Goal: Navigation & Orientation: Find specific page/section

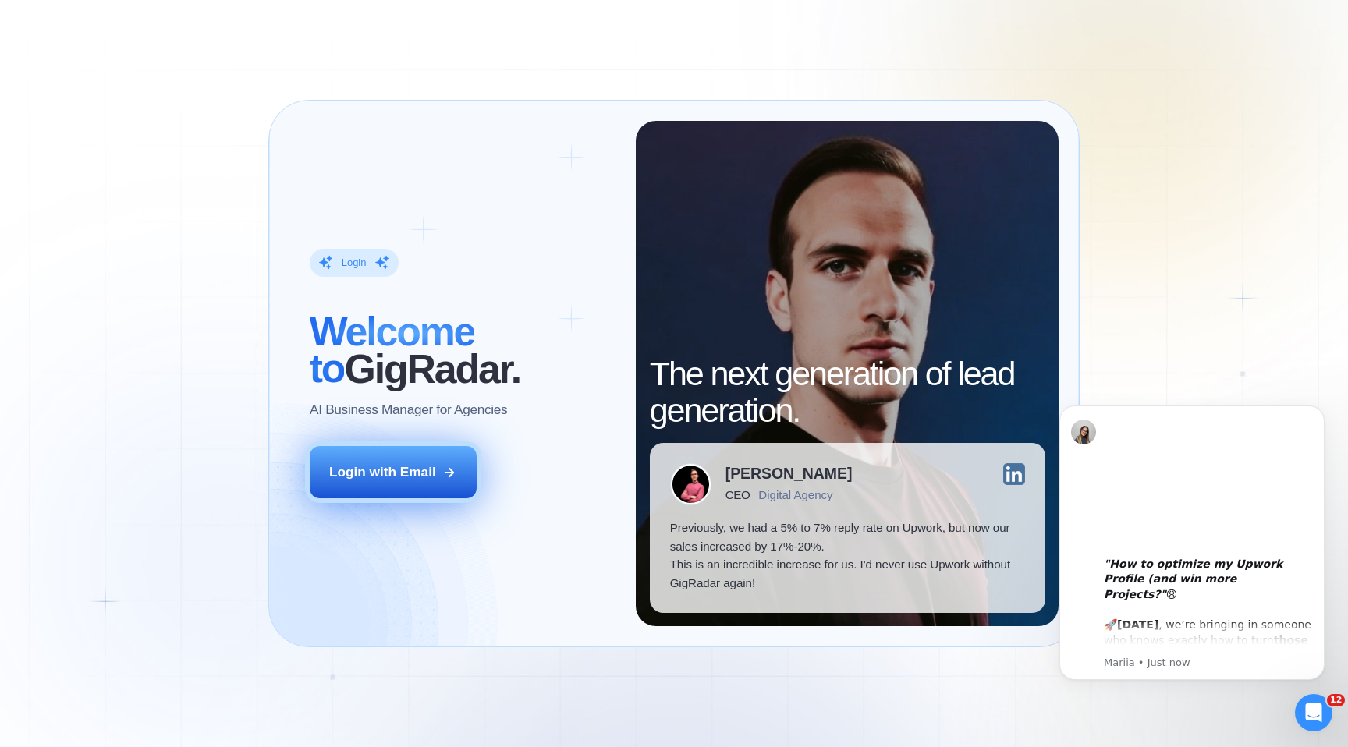
click at [461, 472] on button "Login with Email" at bounding box center [393, 472] width 167 height 52
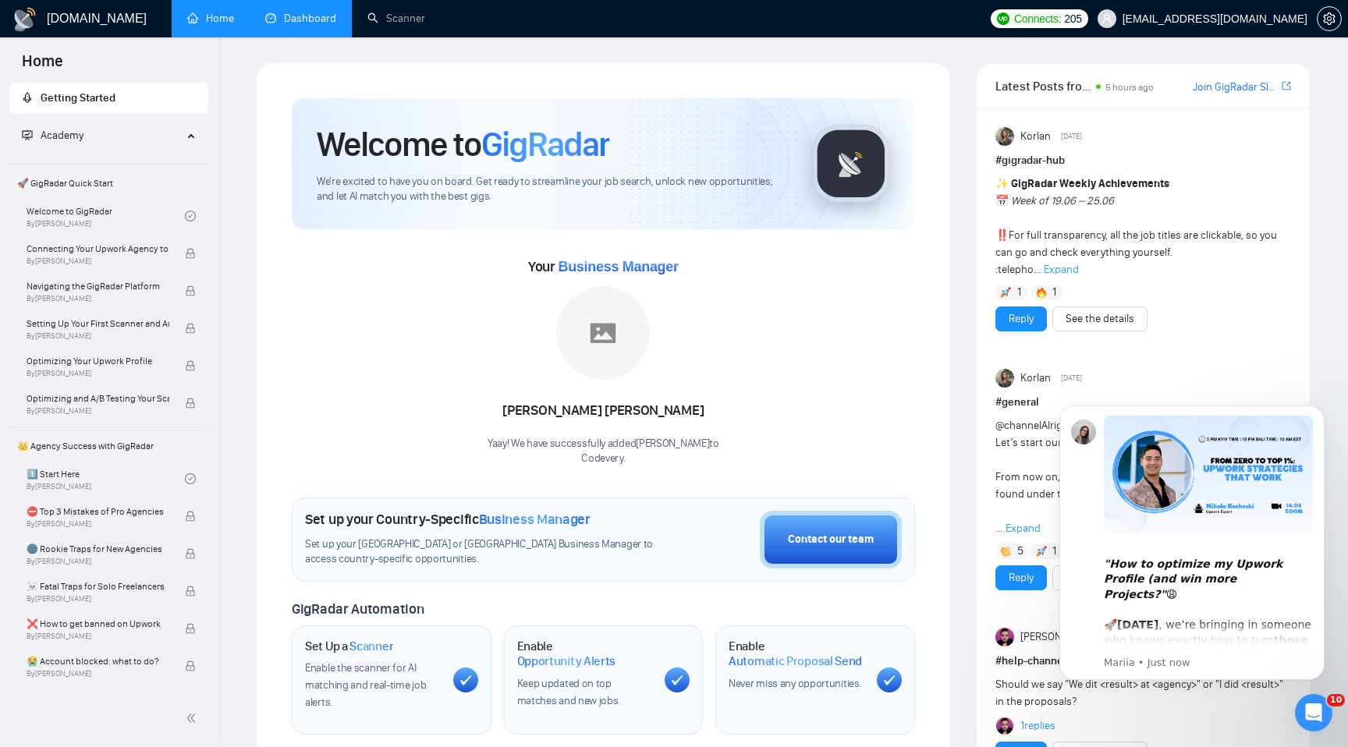
click at [301, 25] on link "Dashboard" at bounding box center [300, 18] width 71 height 13
